Goal: Task Accomplishment & Management: Use online tool/utility

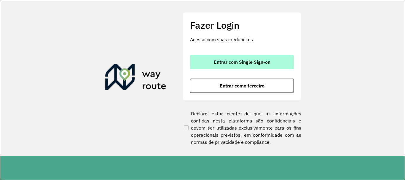
click at [212, 61] on button "Entrar com Single Sign-on" at bounding box center [242, 62] width 104 height 14
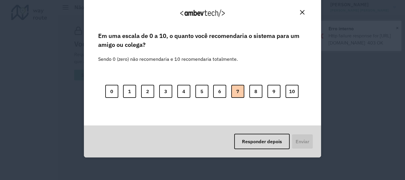
click at [238, 94] on button "7" at bounding box center [237, 91] width 13 height 13
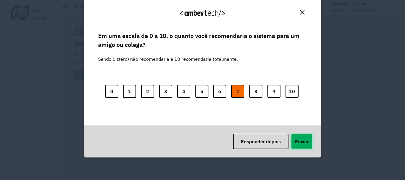
click at [300, 142] on button "Enviar" at bounding box center [302, 141] width 22 height 15
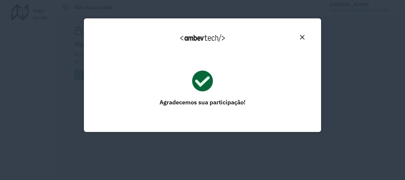
click at [302, 37] on img "Close" at bounding box center [302, 37] width 4 height 4
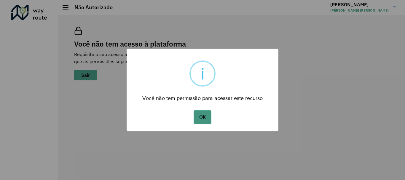
click at [202, 116] on button "OK" at bounding box center [201, 117] width 17 height 14
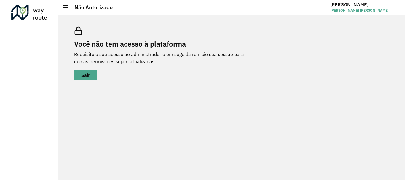
drag, startPoint x: 274, startPoint y: 79, endPoint x: 228, endPoint y: 73, distance: 46.3
click at [260, 79] on div "Você não tem acesso à plataforma Requisite o seu acesso ao administrador e em s…" at bounding box center [231, 54] width 329 height 68
